Goal: Task Accomplishment & Management: Use online tool/utility

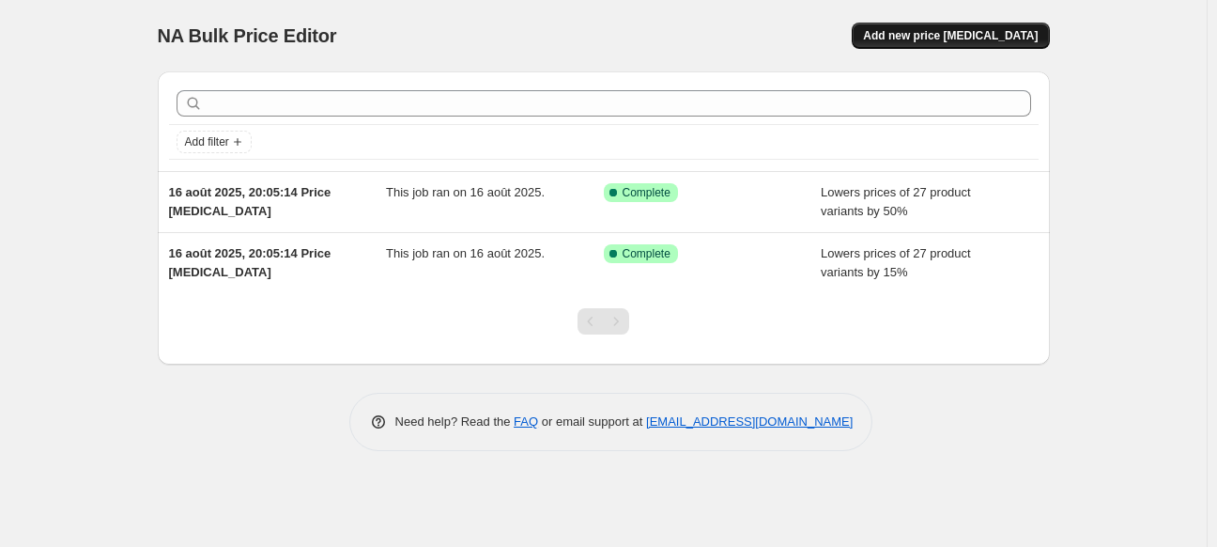
click at [922, 34] on span "Add new price [MEDICAL_DATA]" at bounding box center [950, 35] width 175 height 15
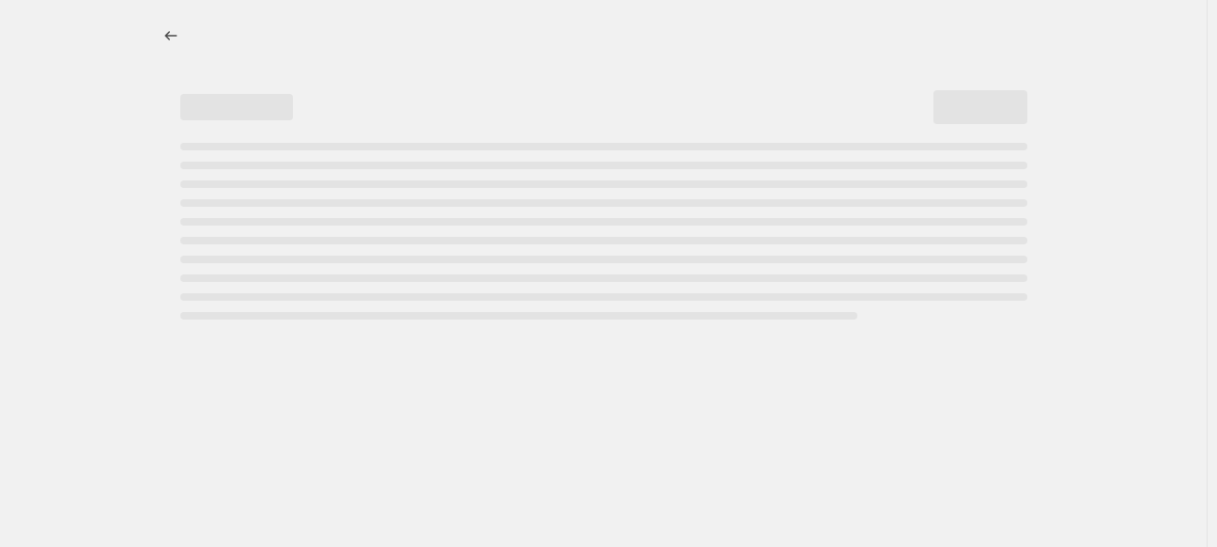
select select "percentage"
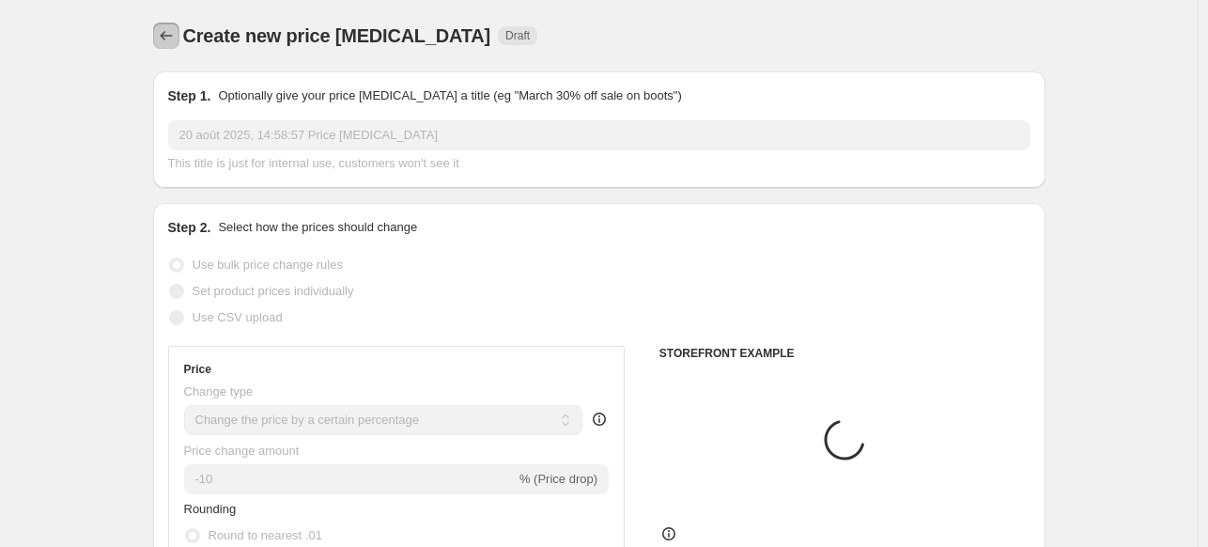
click at [163, 46] on button "Price change jobs" at bounding box center [166, 36] width 26 height 26
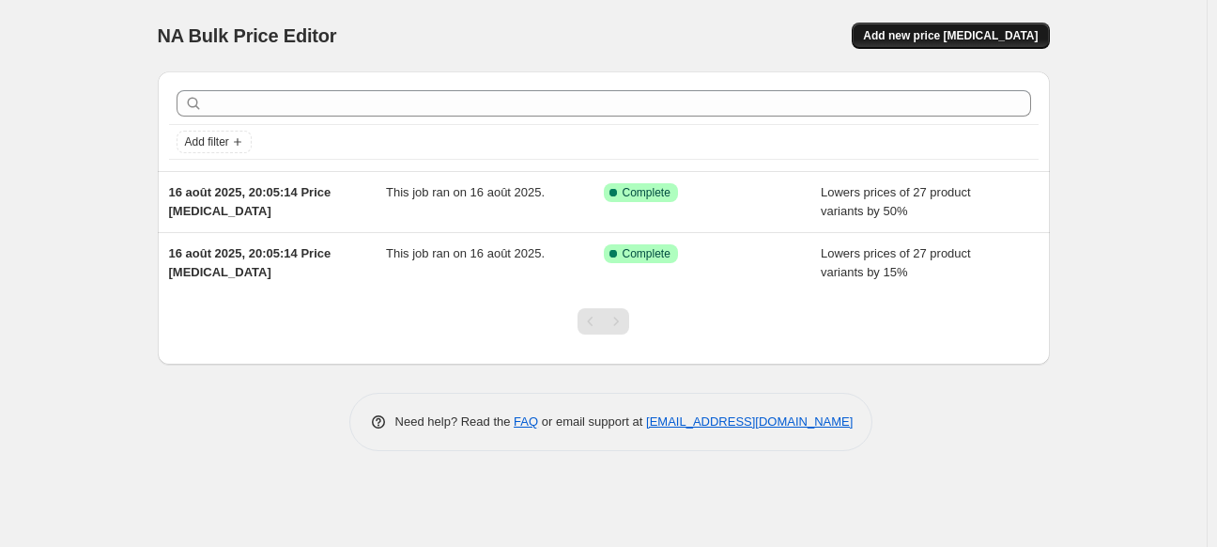
click at [971, 29] on span "Add new price change job" at bounding box center [950, 35] width 175 height 15
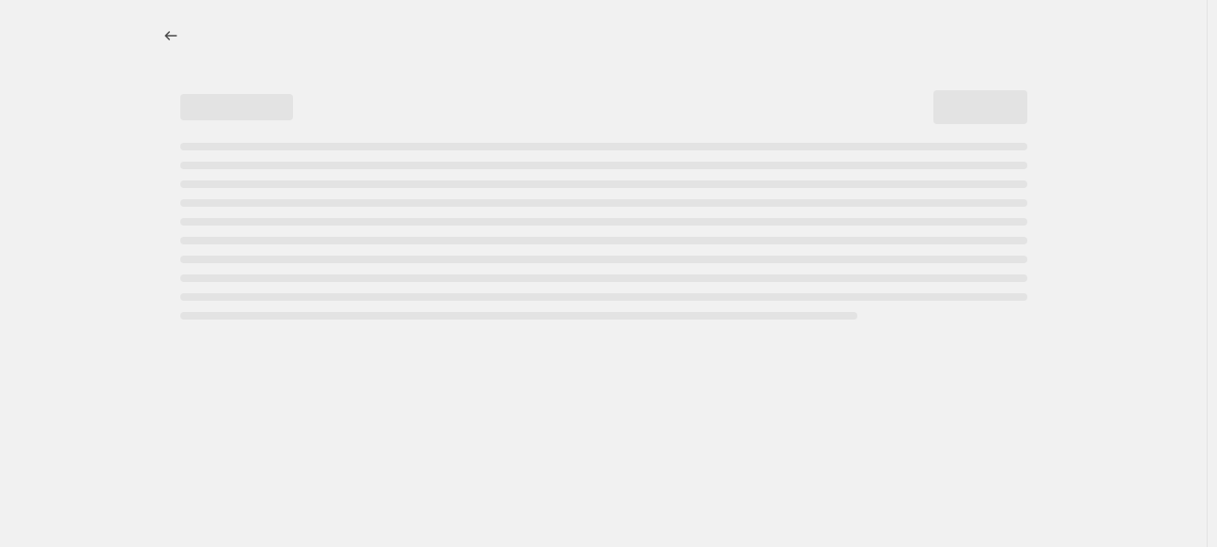
select select "percentage"
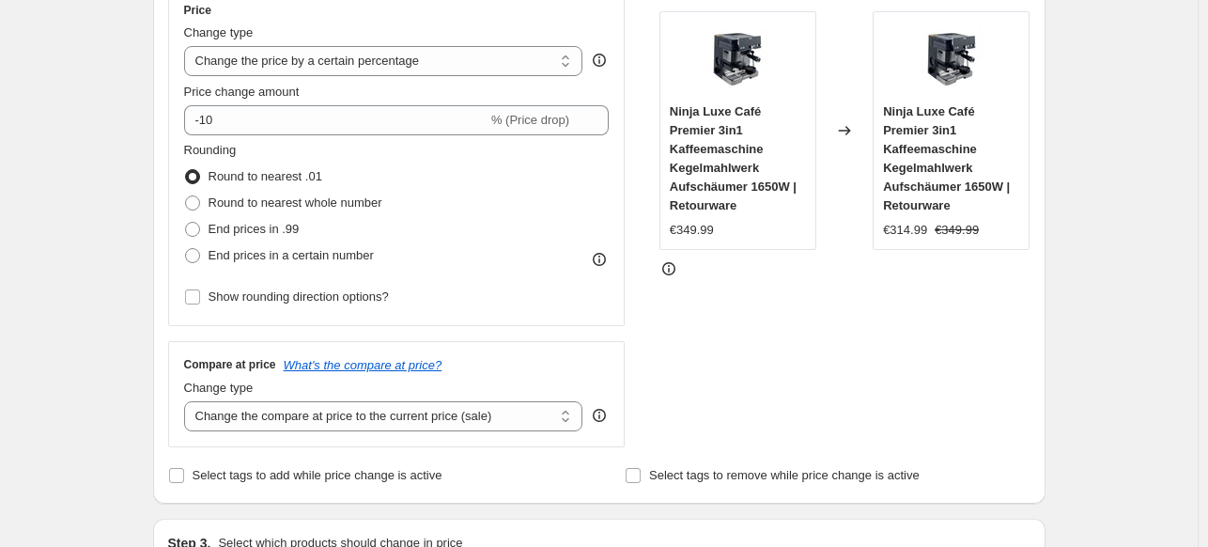
scroll to position [338, 0]
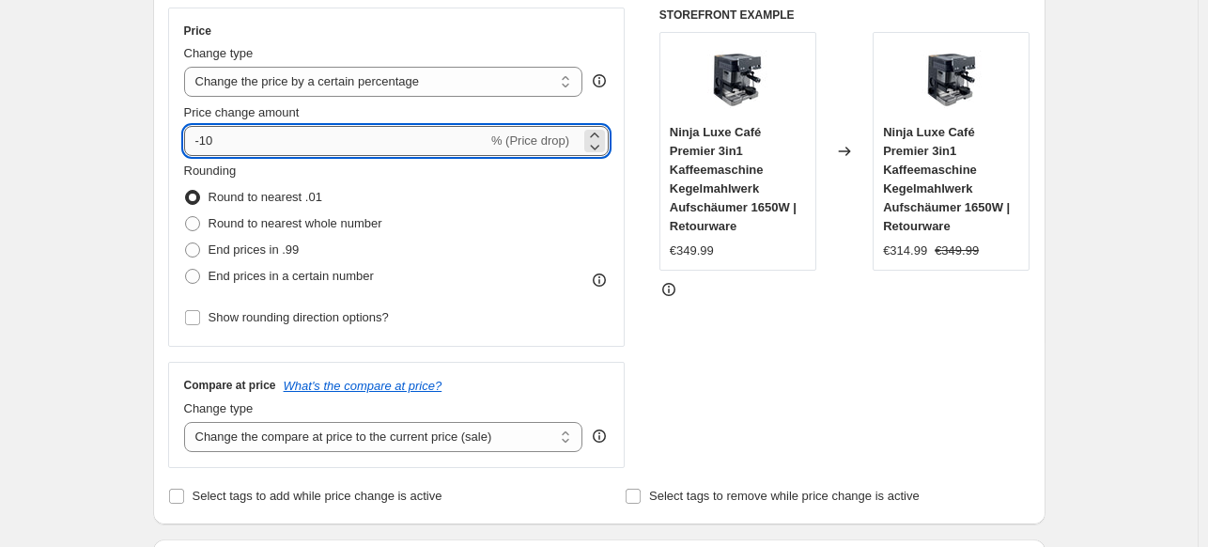
click at [259, 135] on input "-10" at bounding box center [335, 141] width 303 height 30
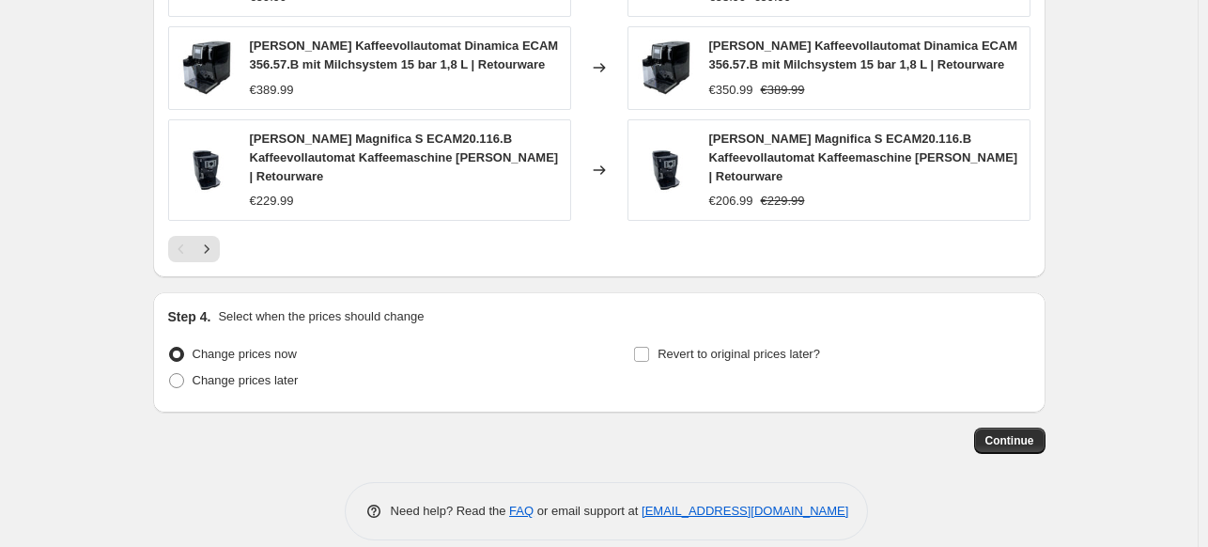
scroll to position [1397, 0]
type input "-17"
click at [999, 432] on span "Continue" at bounding box center [1009, 439] width 49 height 15
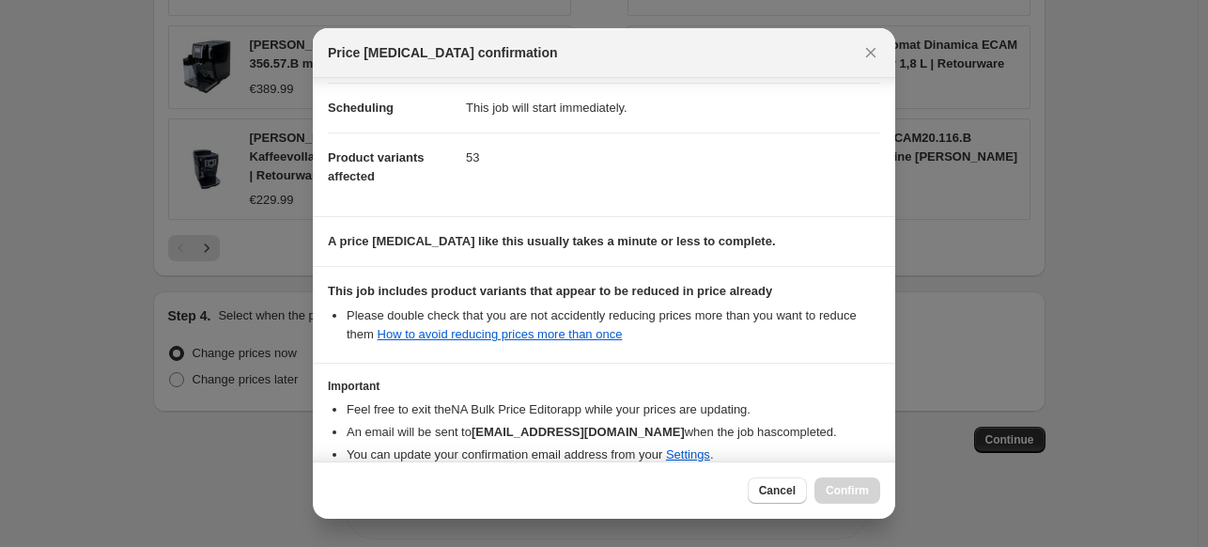
scroll to position [241, 0]
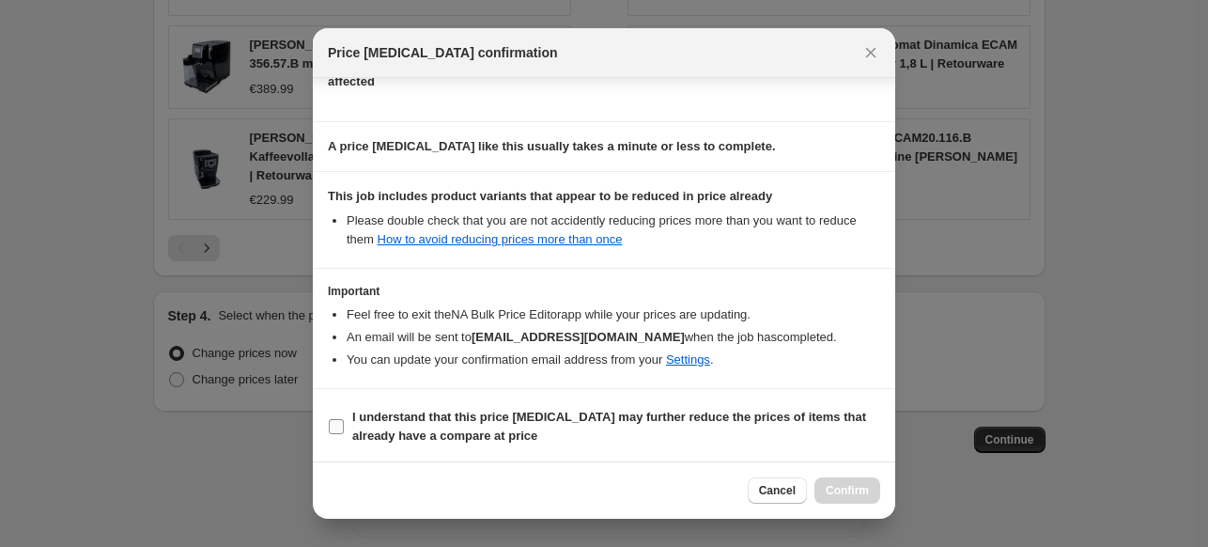
click at [463, 439] on b "I understand that this price change job may further reduce the prices of items …" at bounding box center [609, 426] width 514 height 33
click at [344, 434] on input "I understand that this price change job may further reduce the prices of items …" at bounding box center [336, 426] width 15 height 15
checkbox input "true"
click at [836, 493] on span "Confirm" at bounding box center [847, 490] width 43 height 15
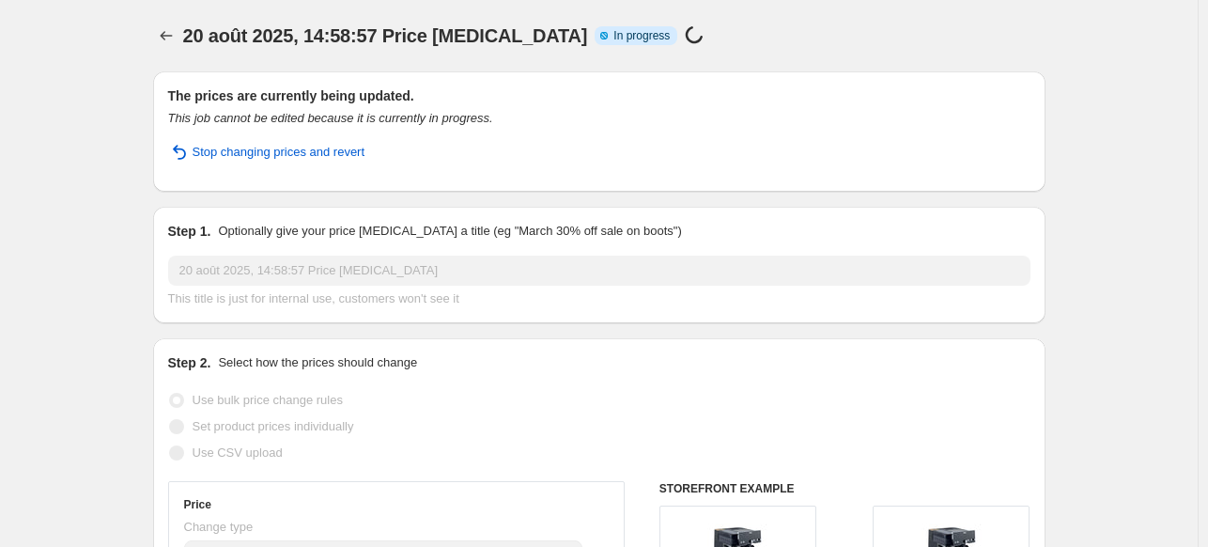
click at [503, 37] on span "20 août 2025, 14:58:57 Price change job" at bounding box center [385, 35] width 405 height 21
select select "percentage"
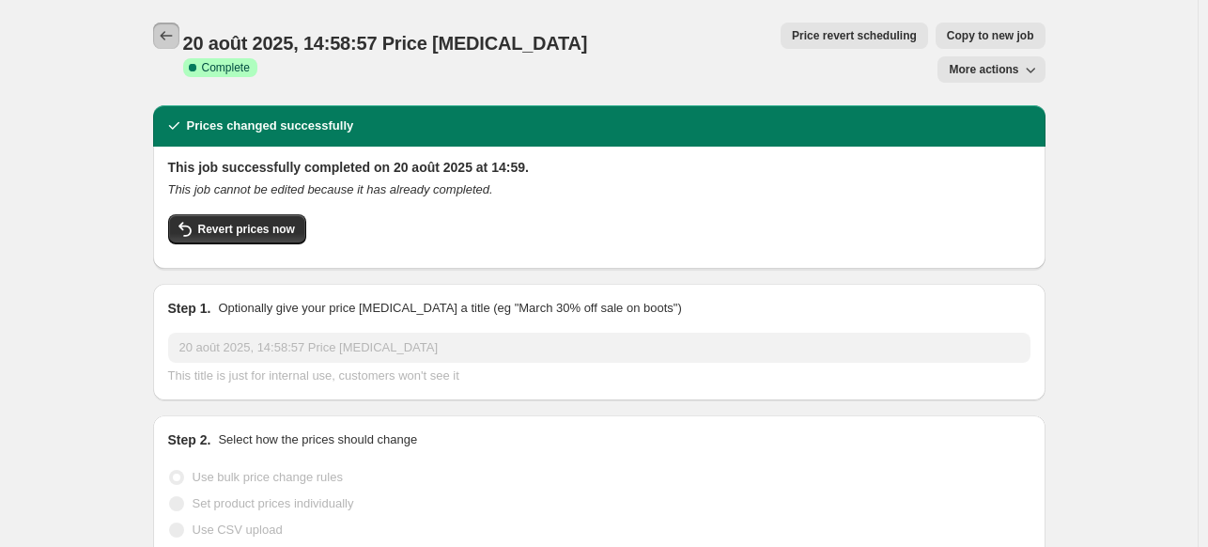
click at [162, 45] on button "Price change jobs" at bounding box center [166, 36] width 26 height 26
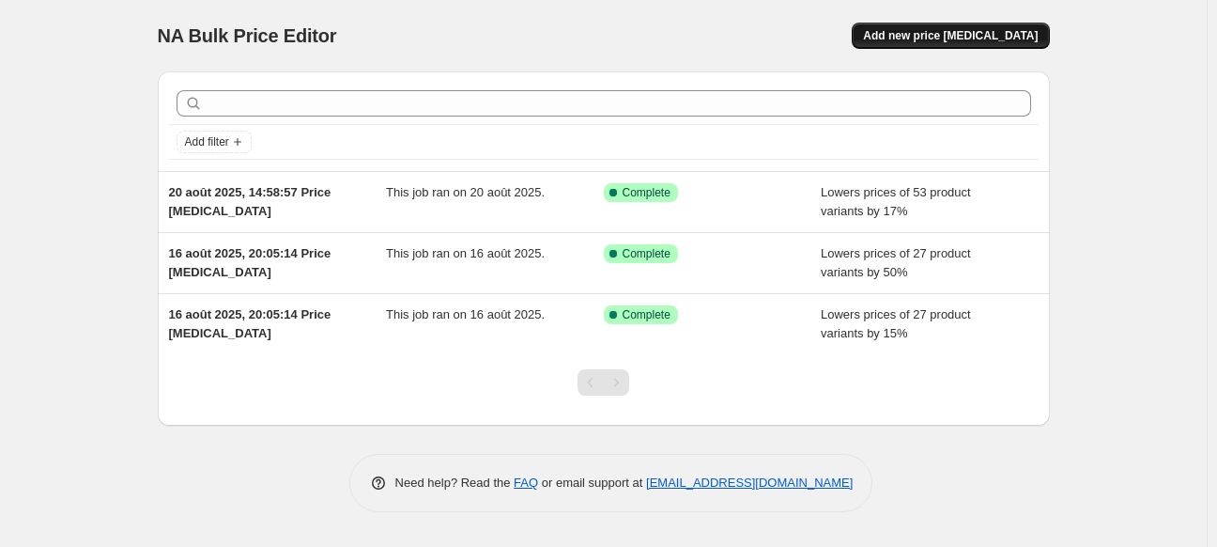
click at [970, 37] on span "Add new price change job" at bounding box center [950, 35] width 175 height 15
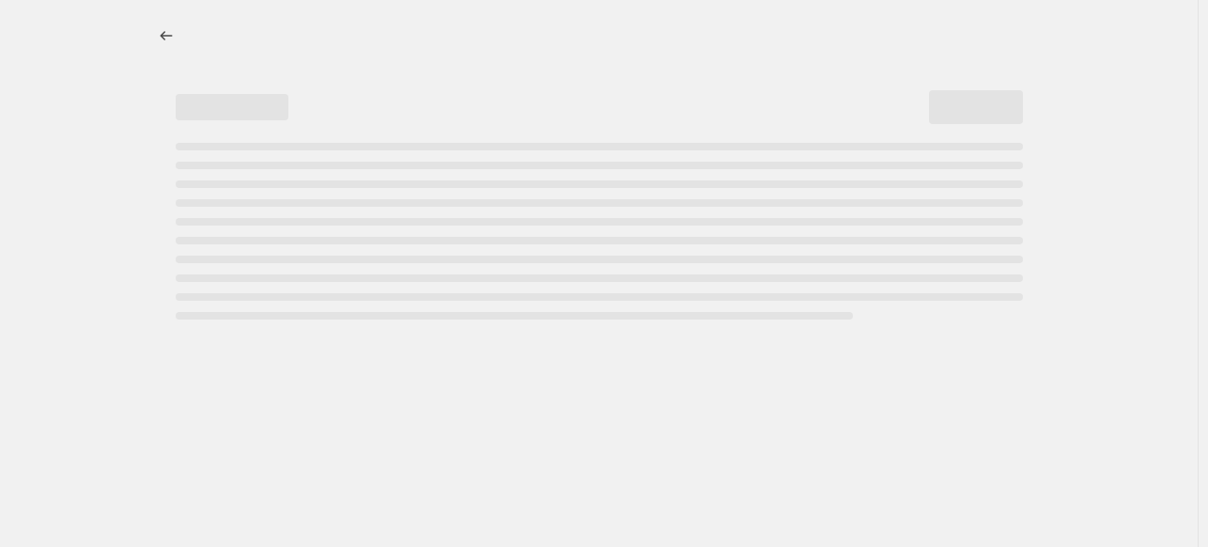
select select "percentage"
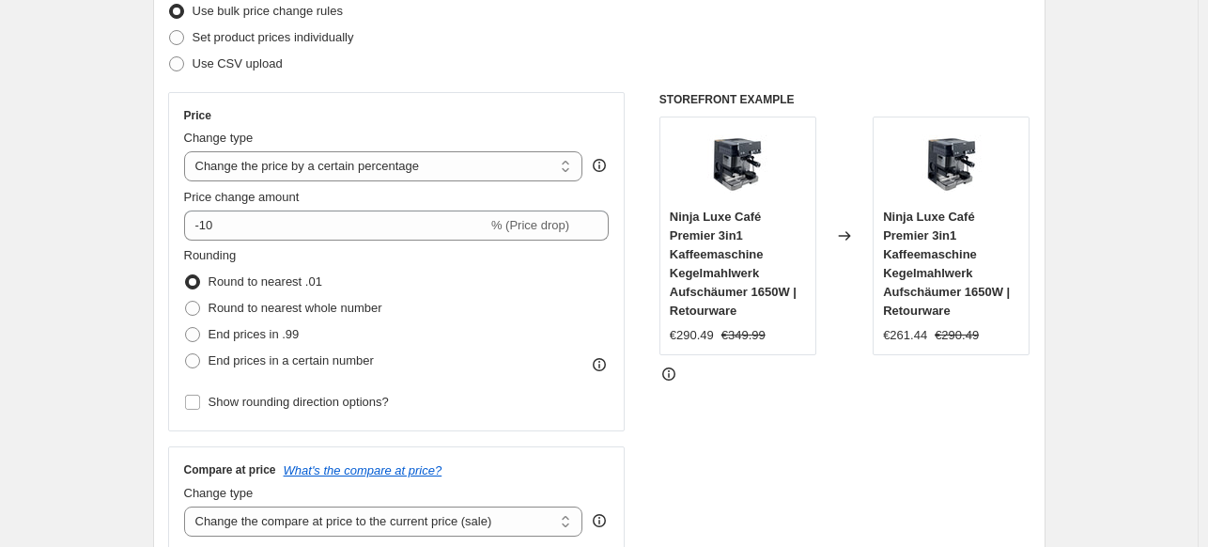
scroll to position [225, 0]
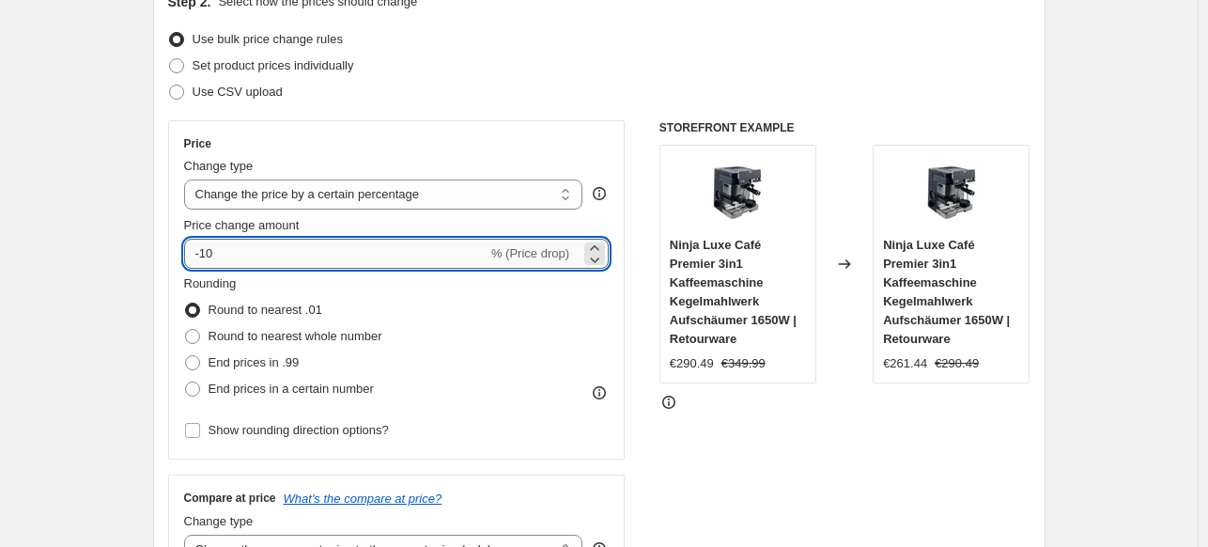
click at [409, 256] on input "-10" at bounding box center [335, 254] width 303 height 30
type input "-1"
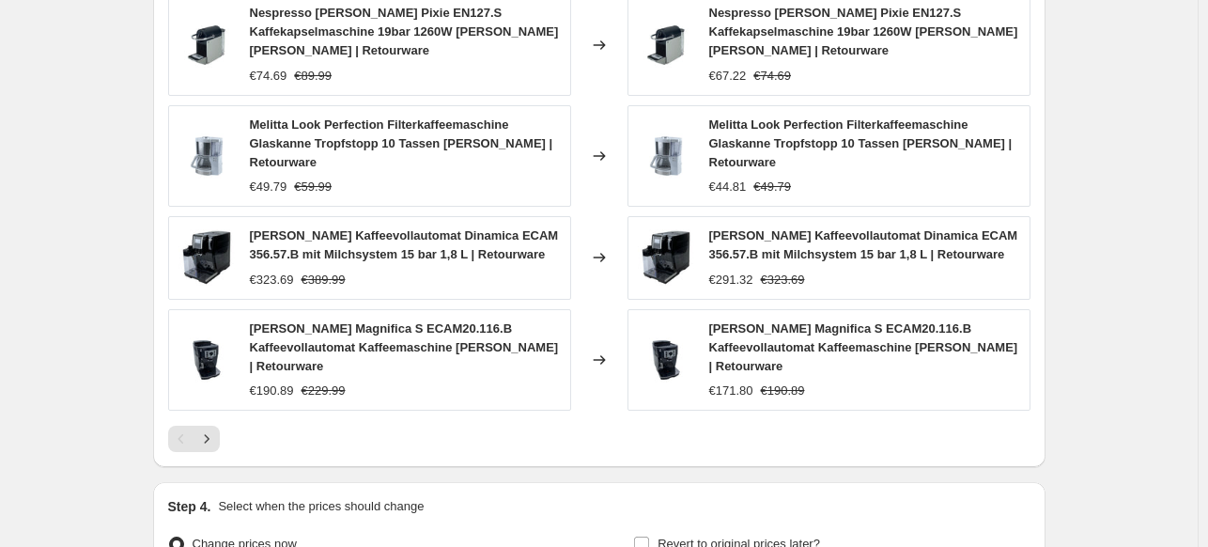
scroll to position [1397, 0]
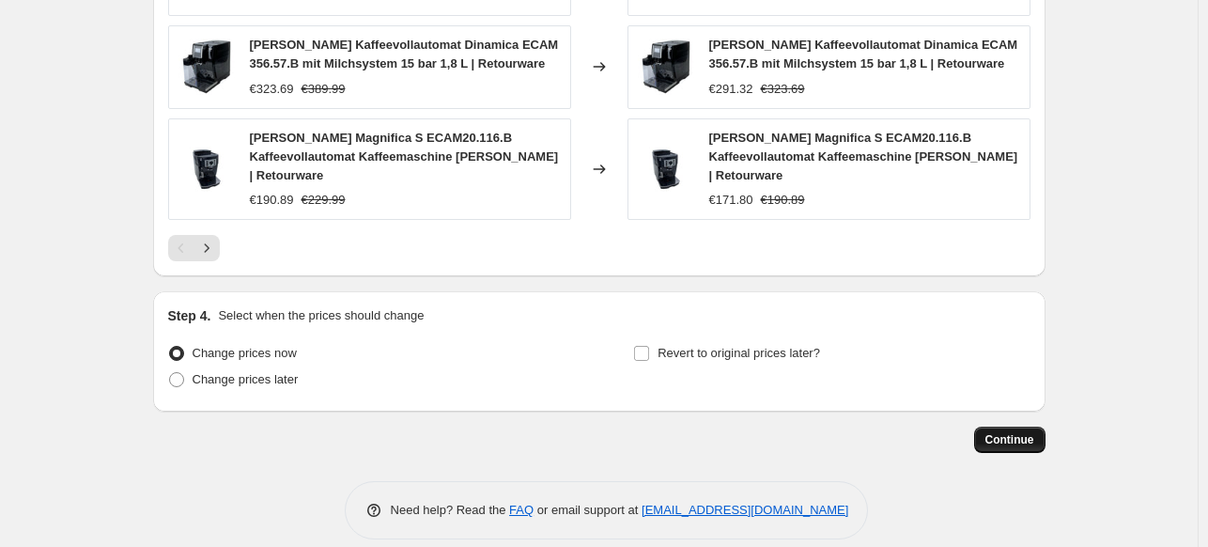
type input "-50"
click at [999, 432] on span "Continue" at bounding box center [1009, 439] width 49 height 15
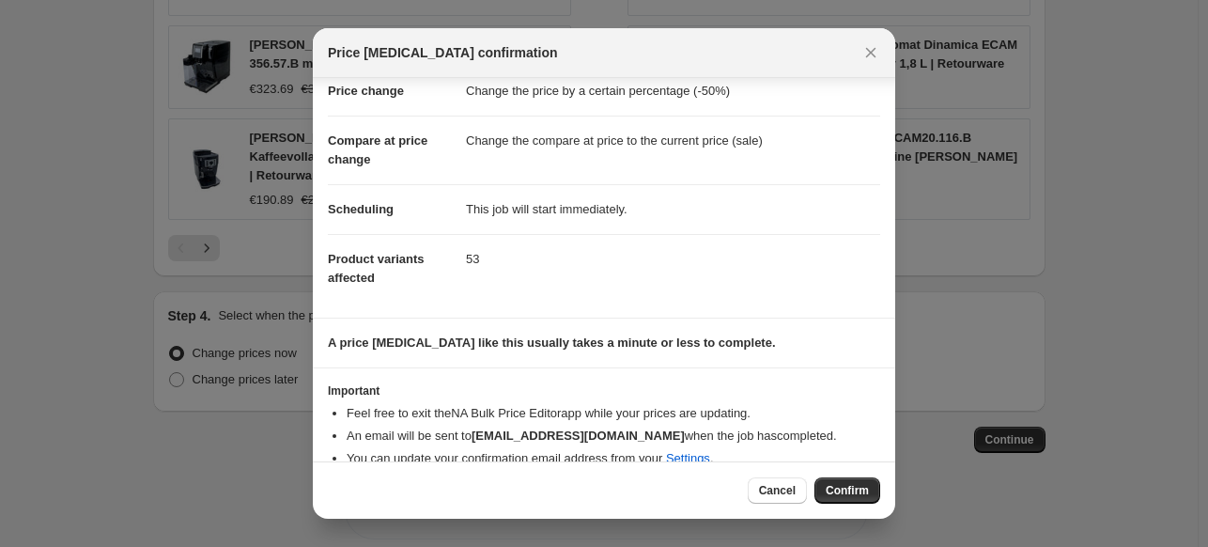
scroll to position [69, 0]
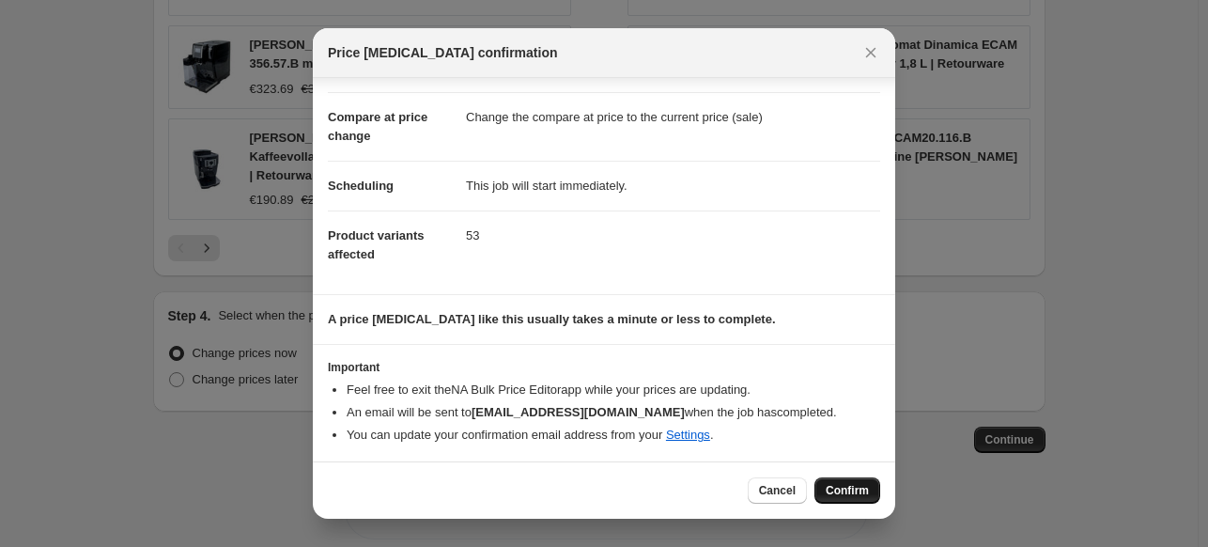
click at [869, 497] on button "Confirm" at bounding box center [847, 490] width 66 height 26
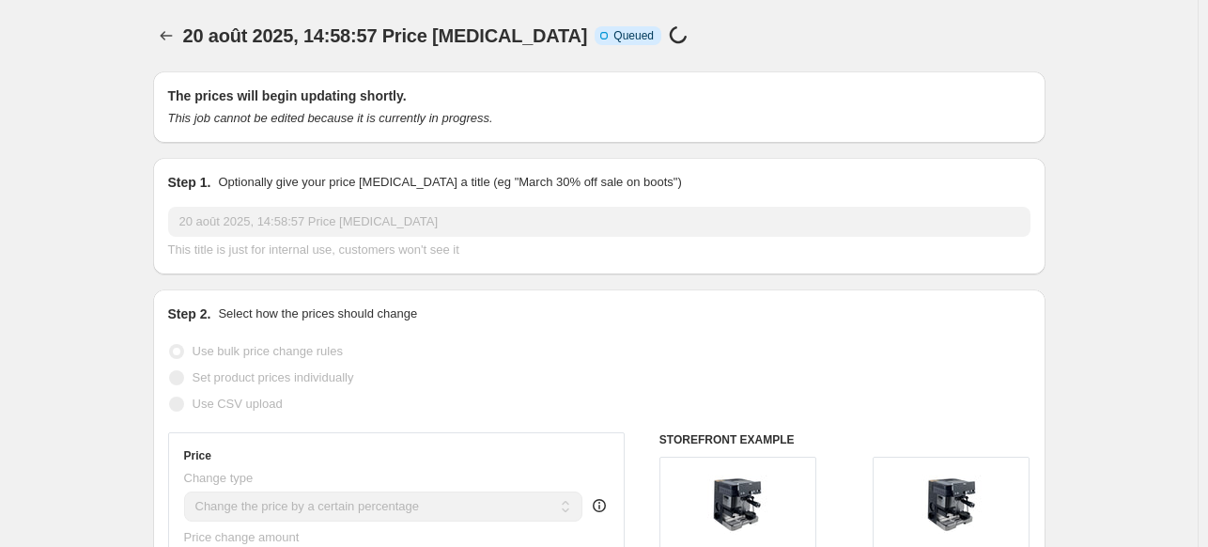
click at [595, 25] on div "Info Incomplete Queued Price change job in progress..." at bounding box center [645, 36] width 101 height 22
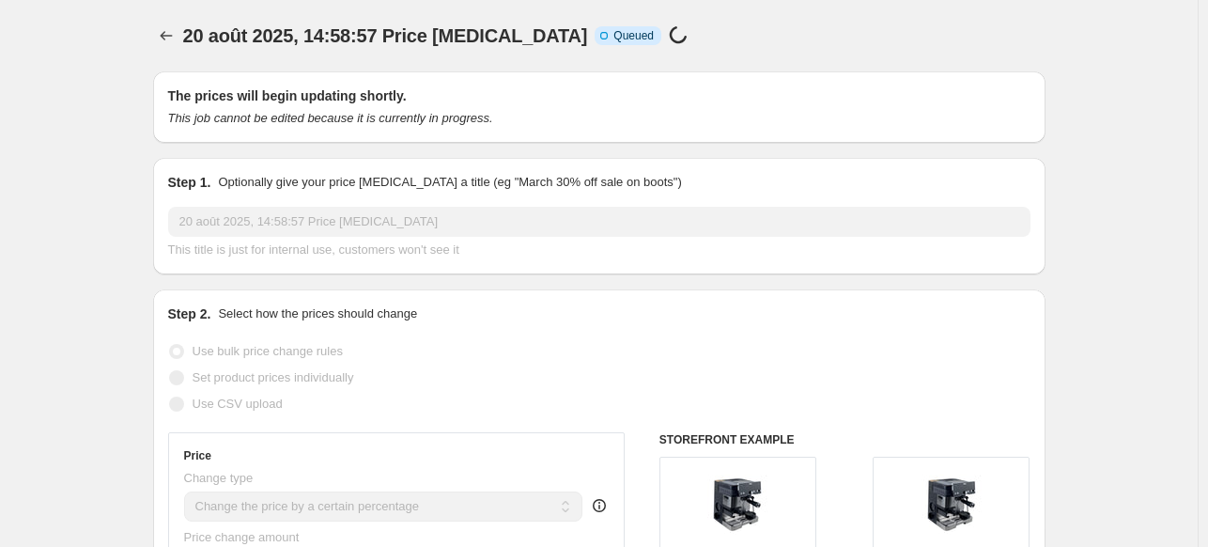
click at [410, 20] on div "20 août 2025, 14:58:57 Price change job. This page is ready 20 août 2025, 14:58…" at bounding box center [599, 35] width 892 height 71
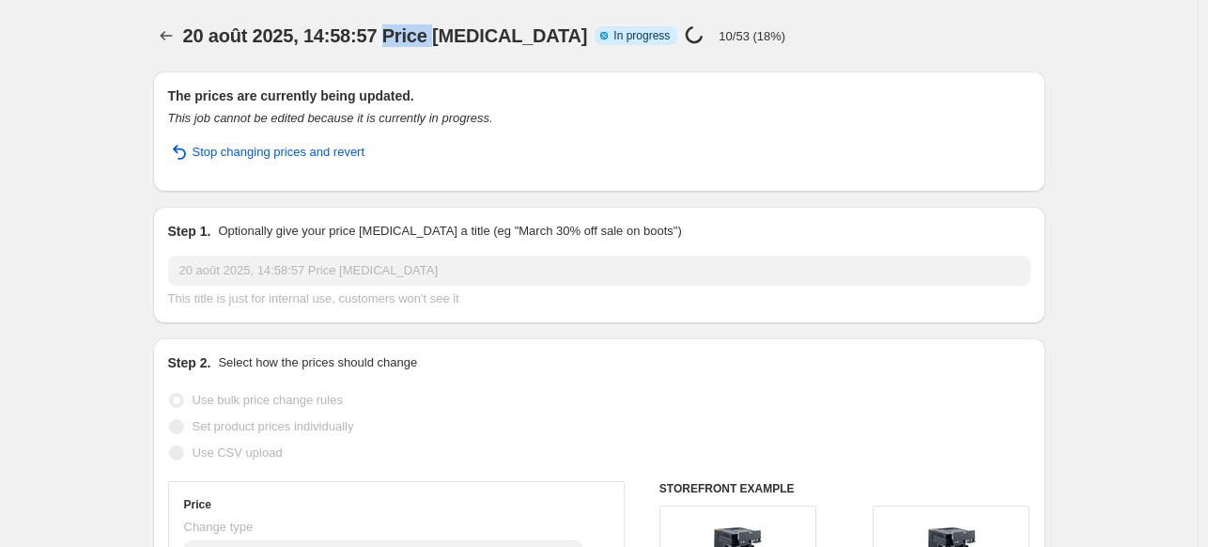
click at [421, 30] on span "20 août 2025, 14:58:57 Price change job" at bounding box center [385, 35] width 405 height 21
drag, startPoint x: 68, startPoint y: 104, endPoint x: 0, endPoint y: 85, distance: 70.2
drag, startPoint x: 16, startPoint y: 60, endPoint x: 0, endPoint y: 55, distance: 16.6
